Goal: Use online tool/utility: Utilize a website feature to perform a specific function

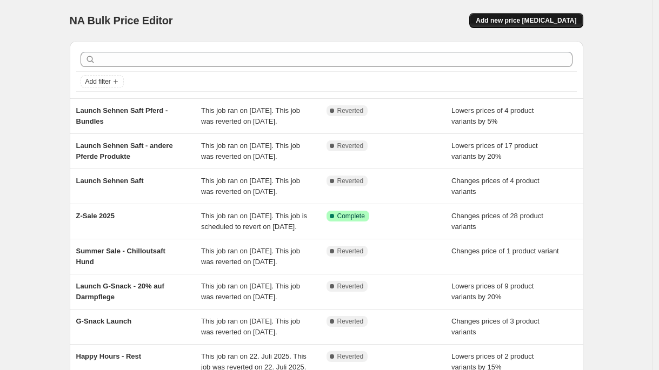
click at [576, 19] on span "Add new price change job" at bounding box center [525, 20] width 100 height 9
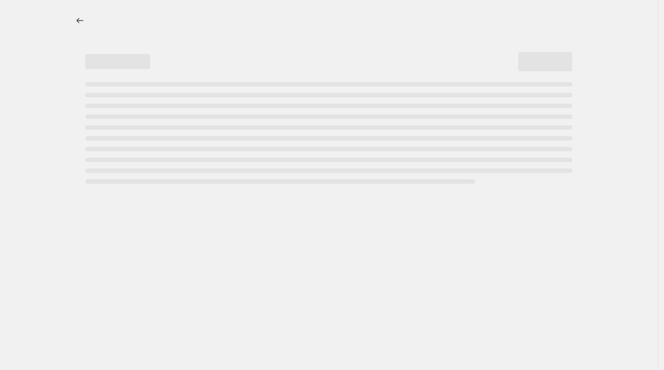
select select "percentage"
